Goal: Obtain resource: Obtain resource

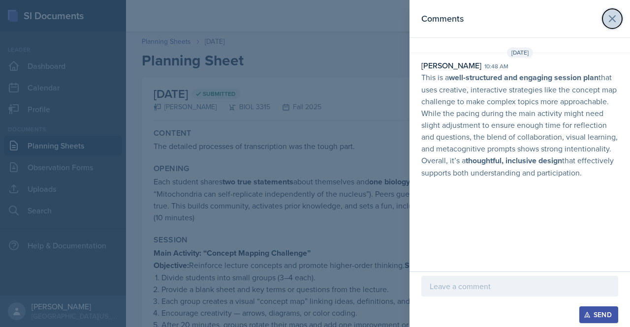
click at [614, 19] on icon at bounding box center [612, 19] width 12 height 12
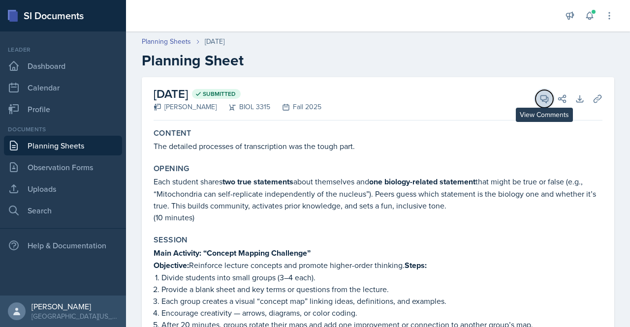
click at [539, 97] on icon at bounding box center [544, 99] width 10 height 10
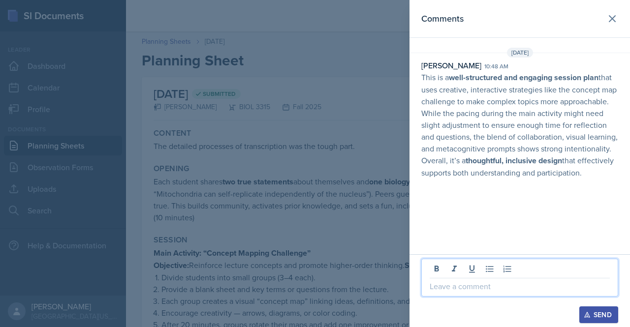
click at [480, 289] on p at bounding box center [520, 287] width 180 height 12
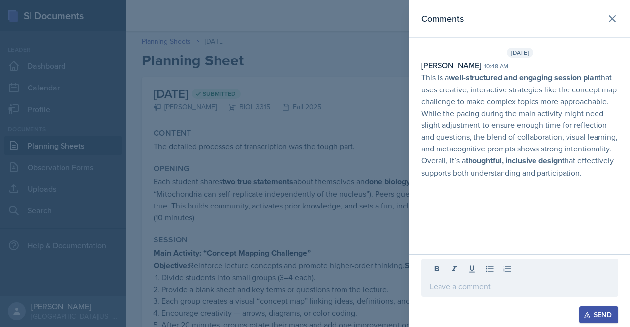
click at [444, 293] on div at bounding box center [519, 278] width 197 height 38
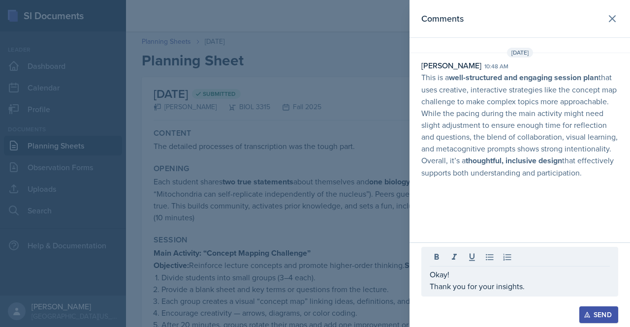
click at [599, 315] on div "Send" at bounding box center [599, 315] width 26 height 8
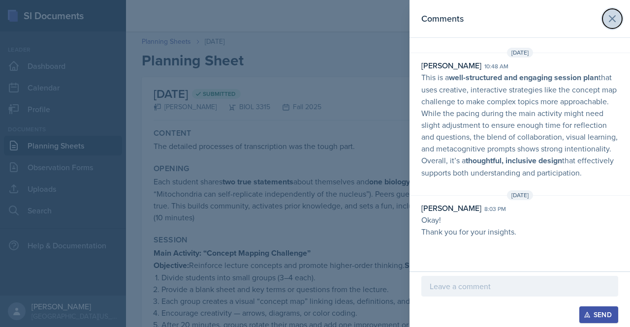
click at [607, 16] on icon at bounding box center [612, 19] width 12 height 12
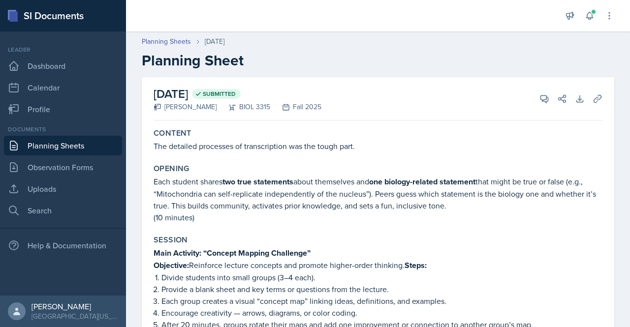
click at [57, 142] on link "Planning Sheets" at bounding box center [63, 146] width 118 height 20
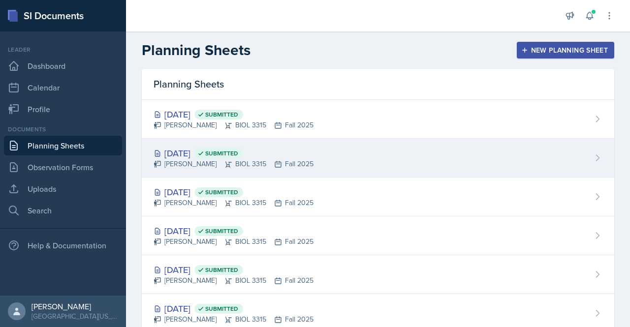
click at [183, 168] on div "[PERSON_NAME] BIOL 3315 Fall 2025" at bounding box center [234, 164] width 160 height 10
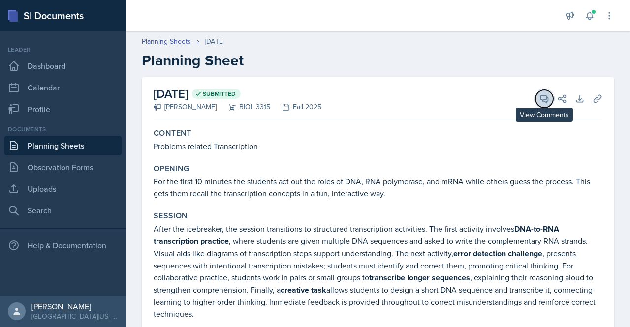
click at [539, 95] on icon at bounding box center [544, 99] width 10 height 10
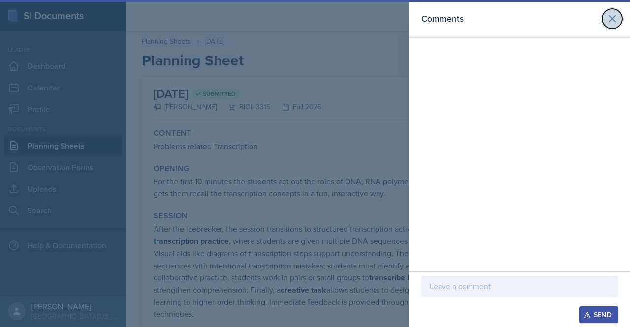
click at [607, 21] on icon at bounding box center [612, 19] width 12 height 12
